Goal: Find specific page/section: Find specific page/section

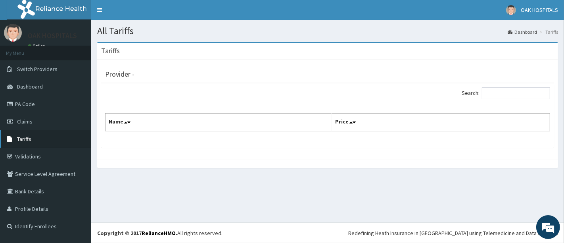
click at [26, 138] on span "Tariffs" at bounding box center [24, 138] width 14 height 7
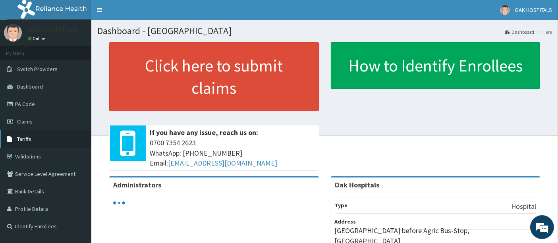
click at [21, 142] on span "Tariffs" at bounding box center [24, 138] width 14 height 7
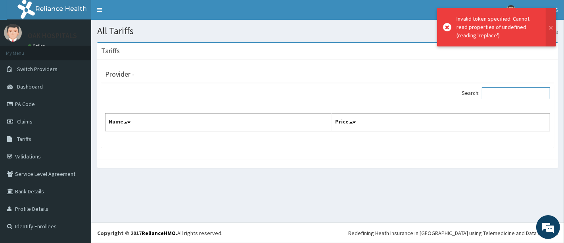
click at [508, 91] on input "Search:" at bounding box center [516, 93] width 68 height 12
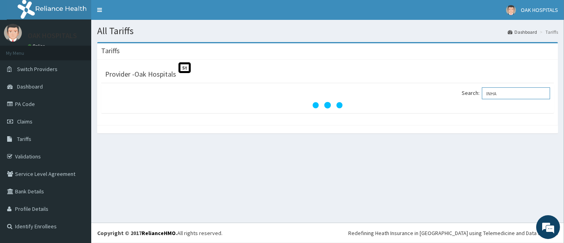
type input "INHAL"
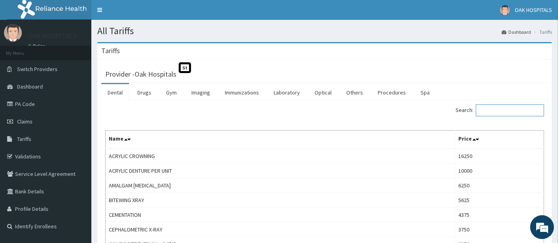
click at [520, 112] on input "Search:" at bounding box center [510, 110] width 68 height 12
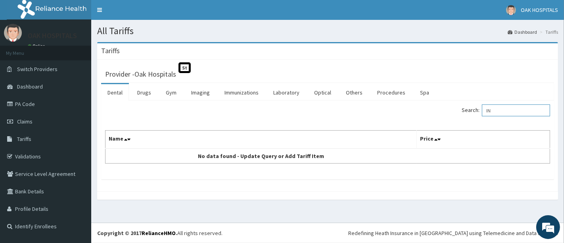
type input "I"
type input "S"
type input "V"
type input "I"
type input "SAL"
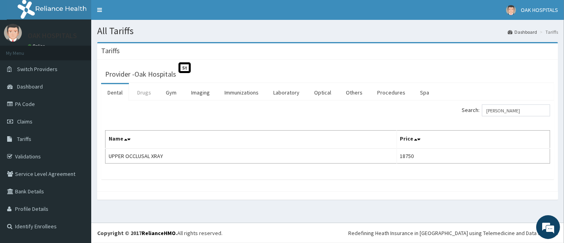
click at [144, 93] on link "Drugs" at bounding box center [144, 92] width 27 height 17
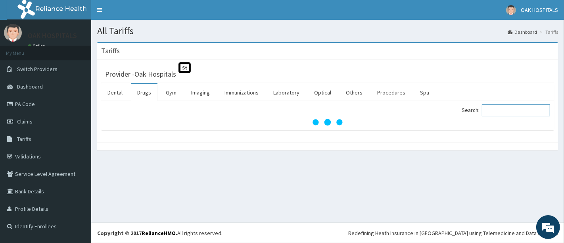
click at [514, 113] on input "Search:" at bounding box center [516, 110] width 68 height 12
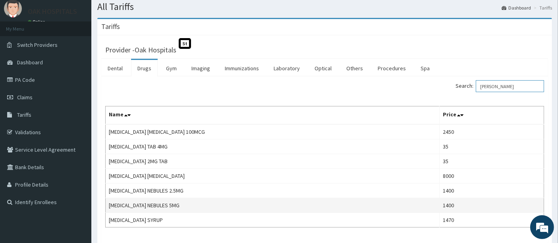
scroll to position [44, 0]
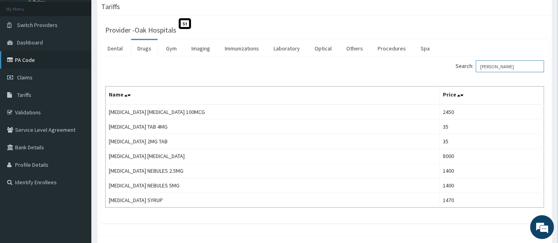
type input "SALB"
click at [28, 61] on link "PA Code" at bounding box center [45, 59] width 91 height 17
